Goal: Entertainment & Leisure: Consume media (video, audio)

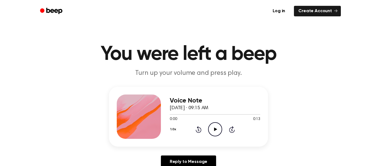
click at [214, 129] on icon "Play Audio" at bounding box center [215, 129] width 14 height 14
click at [214, 125] on icon "Play Audio" at bounding box center [215, 129] width 14 height 14
click at [212, 122] on icon "Play Audio" at bounding box center [215, 129] width 14 height 14
click at [211, 128] on icon "Play Audio" at bounding box center [215, 129] width 14 height 14
click at [191, 129] on div "1.0x Rewind 5 seconds Play Audio Skip 5 seconds" at bounding box center [215, 129] width 91 height 14
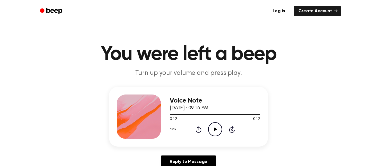
click at [202, 130] on div "1.0x Rewind 5 seconds Play Audio Skip 5 seconds" at bounding box center [215, 129] width 91 height 14
click at [200, 129] on icon "Rewind 5 seconds" at bounding box center [199, 128] width 6 height 7
click at [215, 130] on icon at bounding box center [215, 129] width 3 height 4
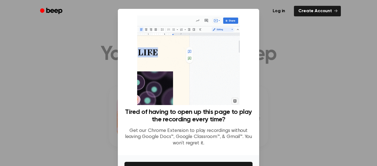
click at [314, 89] on div at bounding box center [188, 83] width 377 height 166
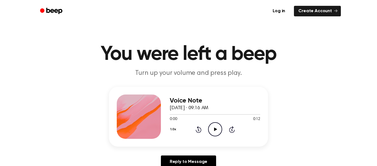
click at [215, 127] on icon "Play Audio" at bounding box center [215, 129] width 14 height 14
click at [212, 127] on icon "Play Audio" at bounding box center [215, 129] width 14 height 14
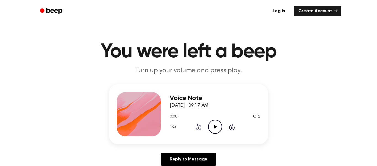
scroll to position [23, 0]
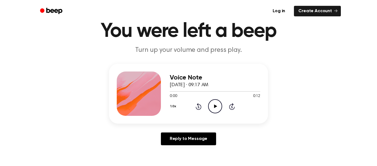
click at [217, 107] on icon "Play Audio" at bounding box center [215, 106] width 14 height 14
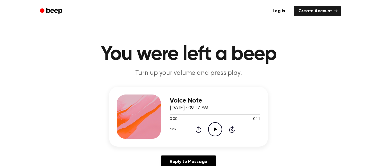
click at [216, 126] on icon "Play Audio" at bounding box center [215, 129] width 14 height 14
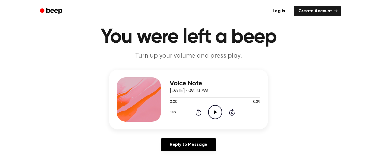
scroll to position [21, 0]
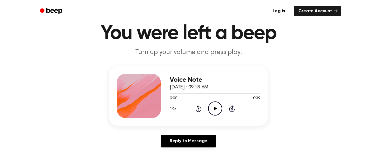
click at [217, 114] on icon "Play Audio" at bounding box center [215, 108] width 14 height 14
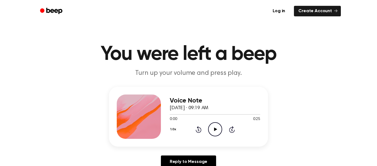
click at [218, 128] on icon "Play Audio" at bounding box center [215, 129] width 14 height 14
click at [221, 132] on circle at bounding box center [216, 129] width 14 height 14
click at [212, 130] on icon "Play Audio" at bounding box center [215, 129] width 14 height 14
click at [220, 127] on icon "Play Audio" at bounding box center [215, 129] width 14 height 14
click at [214, 128] on icon "Play Audio" at bounding box center [215, 129] width 14 height 14
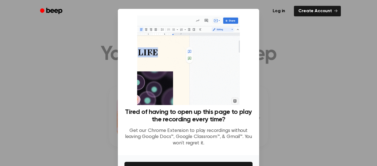
click at [298, 87] on div at bounding box center [188, 83] width 377 height 166
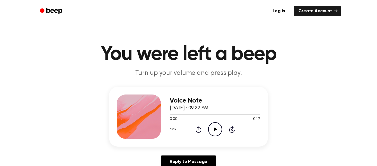
click at [216, 128] on icon "Play Audio" at bounding box center [215, 129] width 14 height 14
click at [216, 125] on icon "Play Audio" at bounding box center [215, 129] width 14 height 14
click at [217, 125] on icon "Play Audio" at bounding box center [215, 129] width 14 height 14
click at [209, 128] on icon "Play Audio" at bounding box center [215, 129] width 14 height 14
click at [218, 129] on icon "Play Audio" at bounding box center [215, 129] width 14 height 14
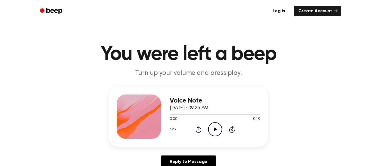
click at [218, 131] on icon "Play Audio" at bounding box center [215, 129] width 14 height 14
click at [216, 131] on icon "Play Audio" at bounding box center [215, 129] width 14 height 14
click at [218, 128] on icon "Play Audio" at bounding box center [215, 129] width 14 height 14
click at [214, 130] on icon at bounding box center [215, 129] width 3 height 4
click at [217, 130] on icon "Play Audio" at bounding box center [215, 129] width 14 height 14
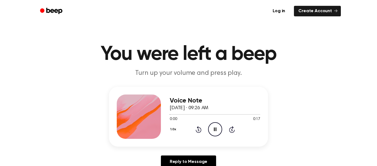
click at [217, 130] on icon "Pause Audio" at bounding box center [215, 129] width 14 height 14
click at [215, 128] on icon at bounding box center [215, 129] width 3 height 4
click at [216, 127] on icon "Play Audio" at bounding box center [215, 129] width 14 height 14
